Goal: Information Seeking & Learning: Learn about a topic

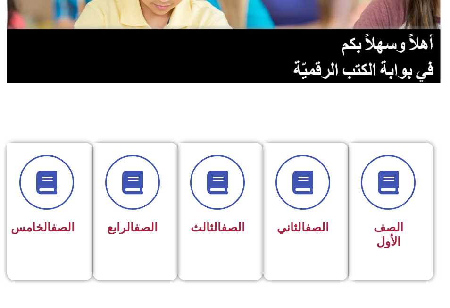
scroll to position [142, 0]
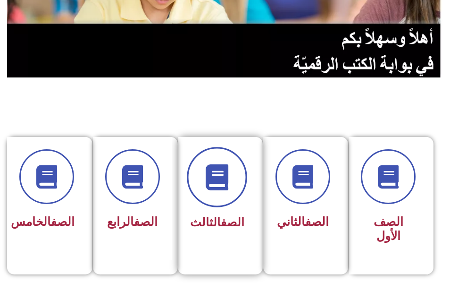
click at [212, 198] on span at bounding box center [217, 177] width 60 height 60
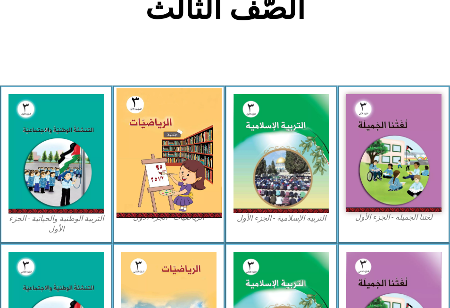
scroll to position [236, 0]
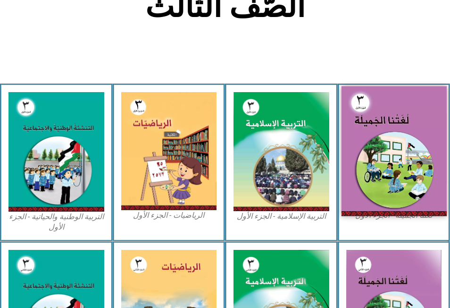
click at [408, 162] on img at bounding box center [393, 150] width 105 height 129
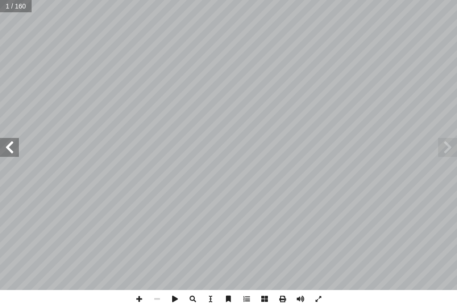
click at [10, 143] on span at bounding box center [9, 147] width 19 height 19
click at [9, 144] on span at bounding box center [9, 147] width 19 height 19
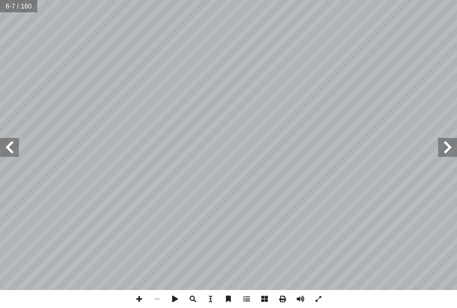
click at [9, 144] on span at bounding box center [9, 147] width 19 height 19
click at [443, 150] on span at bounding box center [447, 147] width 19 height 19
click at [8, 147] on span at bounding box center [9, 147] width 19 height 19
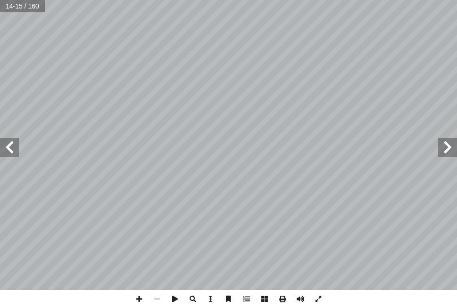
click at [9, 145] on span at bounding box center [9, 147] width 19 height 19
click at [443, 143] on span at bounding box center [447, 147] width 19 height 19
click at [446, 145] on span at bounding box center [447, 147] width 19 height 19
click at [157, 298] on span at bounding box center [157, 299] width 18 height 18
click at [159, 300] on span at bounding box center [157, 299] width 18 height 18
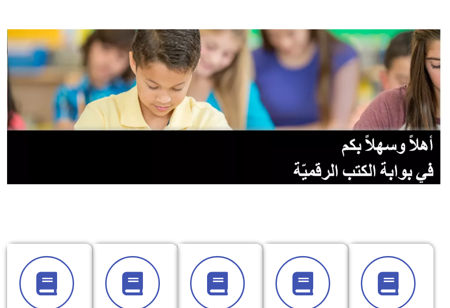
scroll to position [189, 0]
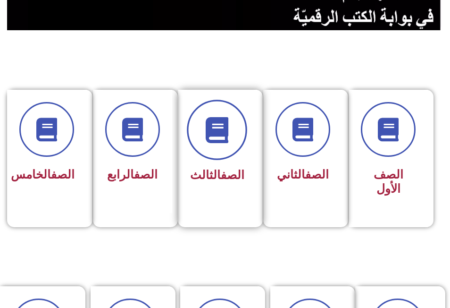
click at [214, 150] on span at bounding box center [217, 130] width 60 height 60
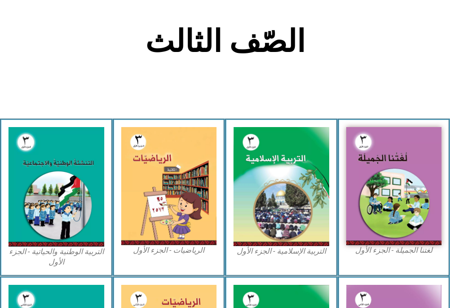
scroll to position [236, 0]
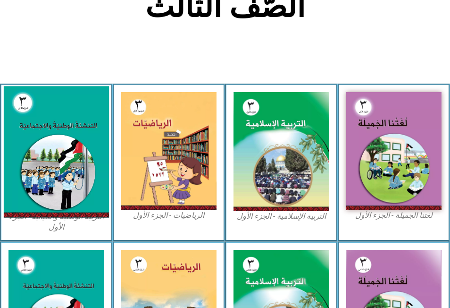
click at [68, 138] on img at bounding box center [56, 151] width 105 height 131
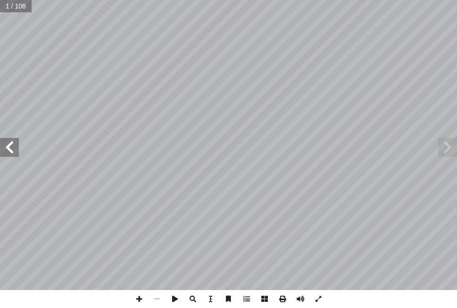
click at [11, 143] on span at bounding box center [9, 147] width 19 height 19
click at [9, 150] on span at bounding box center [9, 147] width 19 height 19
click at [10, 150] on span at bounding box center [9, 147] width 19 height 19
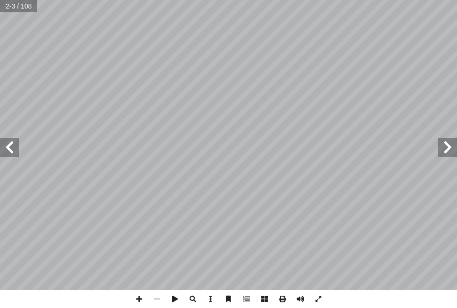
click at [10, 150] on span at bounding box center [9, 147] width 19 height 19
click at [444, 151] on span at bounding box center [447, 147] width 19 height 19
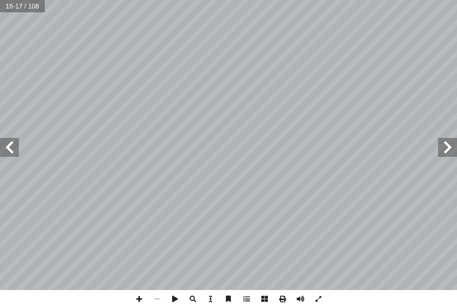
click at [448, 144] on span at bounding box center [447, 147] width 19 height 19
click at [447, 144] on span at bounding box center [447, 147] width 19 height 19
click at [451, 148] on span at bounding box center [447, 147] width 19 height 19
click at [8, 148] on span at bounding box center [9, 147] width 19 height 19
click at [9, 147] on span at bounding box center [9, 147] width 19 height 19
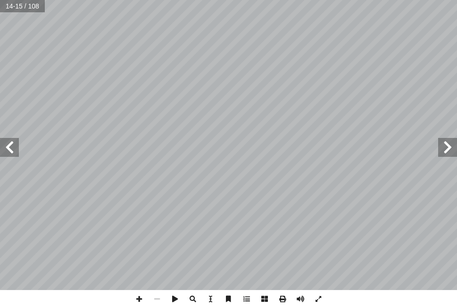
click at [7, 147] on span at bounding box center [9, 147] width 19 height 19
click at [158, 296] on span at bounding box center [157, 299] width 18 height 18
click at [442, 155] on span at bounding box center [447, 147] width 19 height 19
click at [446, 145] on span at bounding box center [447, 147] width 19 height 19
click at [8, 150] on span at bounding box center [9, 147] width 19 height 19
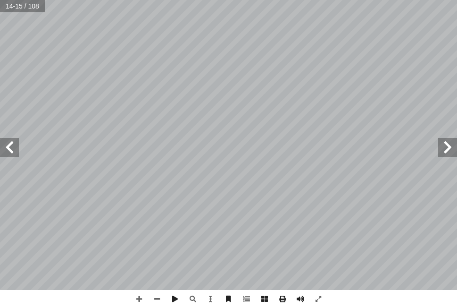
click at [7, 147] on span at bounding box center [9, 147] width 19 height 19
click at [6, 146] on span at bounding box center [9, 147] width 19 height 19
click at [441, 148] on span at bounding box center [447, 147] width 19 height 19
click at [8, 151] on span at bounding box center [9, 147] width 19 height 19
click at [159, 300] on span at bounding box center [157, 299] width 18 height 18
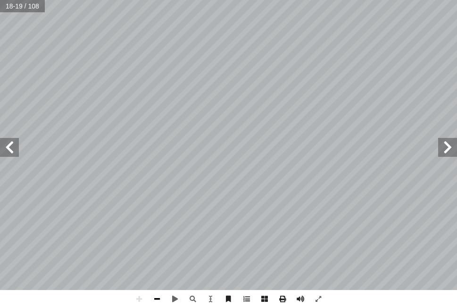
click at [158, 298] on span at bounding box center [157, 299] width 18 height 18
click at [9, 148] on span at bounding box center [9, 147] width 19 height 19
click at [446, 151] on span at bounding box center [447, 147] width 19 height 19
